Goal: Information Seeking & Learning: Learn about a topic

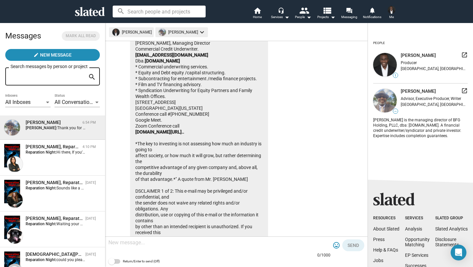
scroll to position [1730, 0]
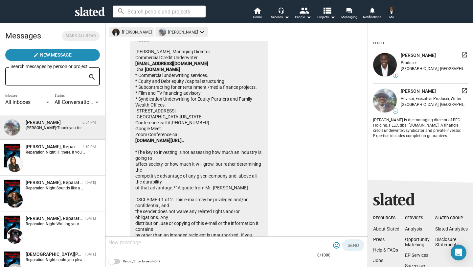
click at [386, 102] on img at bounding box center [385, 101] width 24 height 24
click at [462, 93] on mat-icon "launch" at bounding box center [464, 90] width 7 height 7
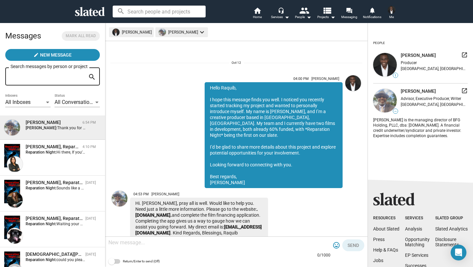
scroll to position [0, 0]
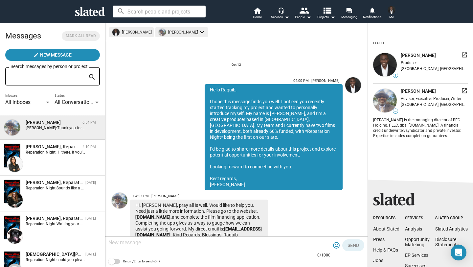
click at [167, 106] on div "04:00 PM [PERSON_NAME] Hello [PERSON_NAME], I hope this message finds you well.…" at bounding box center [236, 132] width 252 height 115
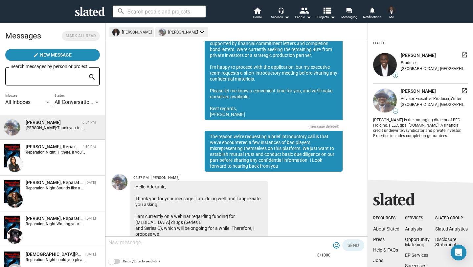
scroll to position [390, 0]
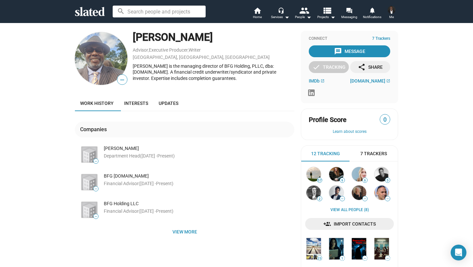
scroll to position [3, 0]
click at [128, 103] on span "Interests" at bounding box center [136, 102] width 24 height 5
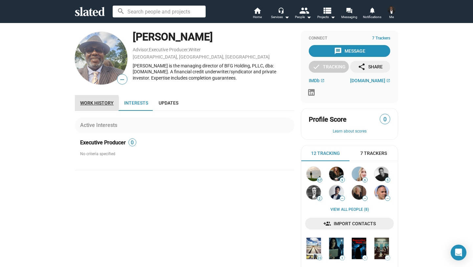
click at [92, 103] on span "Work history" at bounding box center [97, 102] width 34 height 5
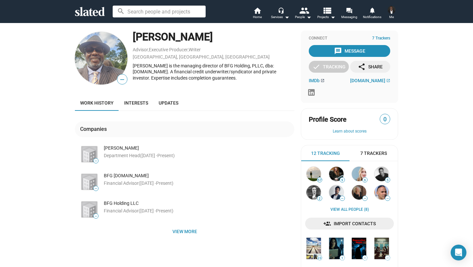
click at [321, 82] on mat-icon "open_in_new" at bounding box center [323, 81] width 4 height 4
click at [102, 54] on img at bounding box center [101, 58] width 53 height 53
click at [373, 82] on span "bfgunderwriting.com" at bounding box center [367, 80] width 35 height 5
click at [100, 58] on img at bounding box center [101, 58] width 53 height 53
click at [96, 53] on img at bounding box center [101, 58] width 53 height 53
